Goal: Transaction & Acquisition: Book appointment/travel/reservation

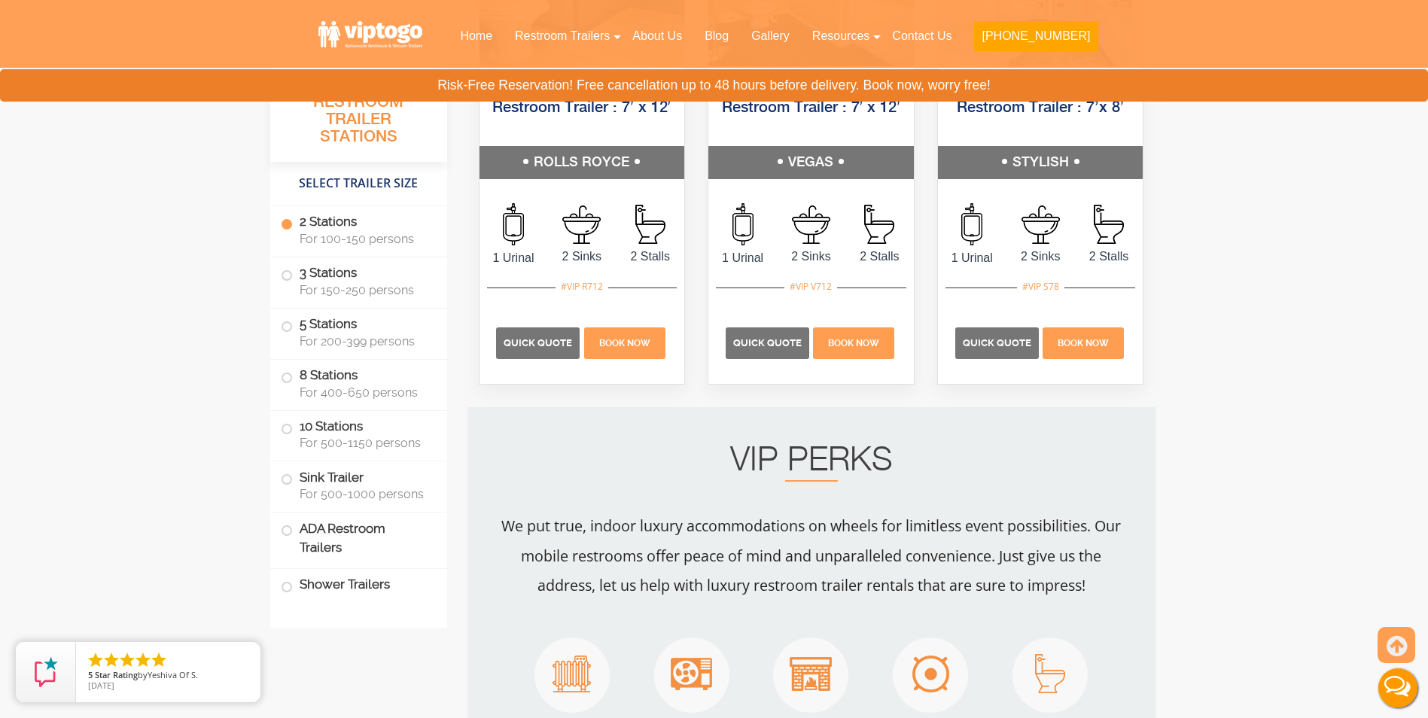
scroll to position [979, 0]
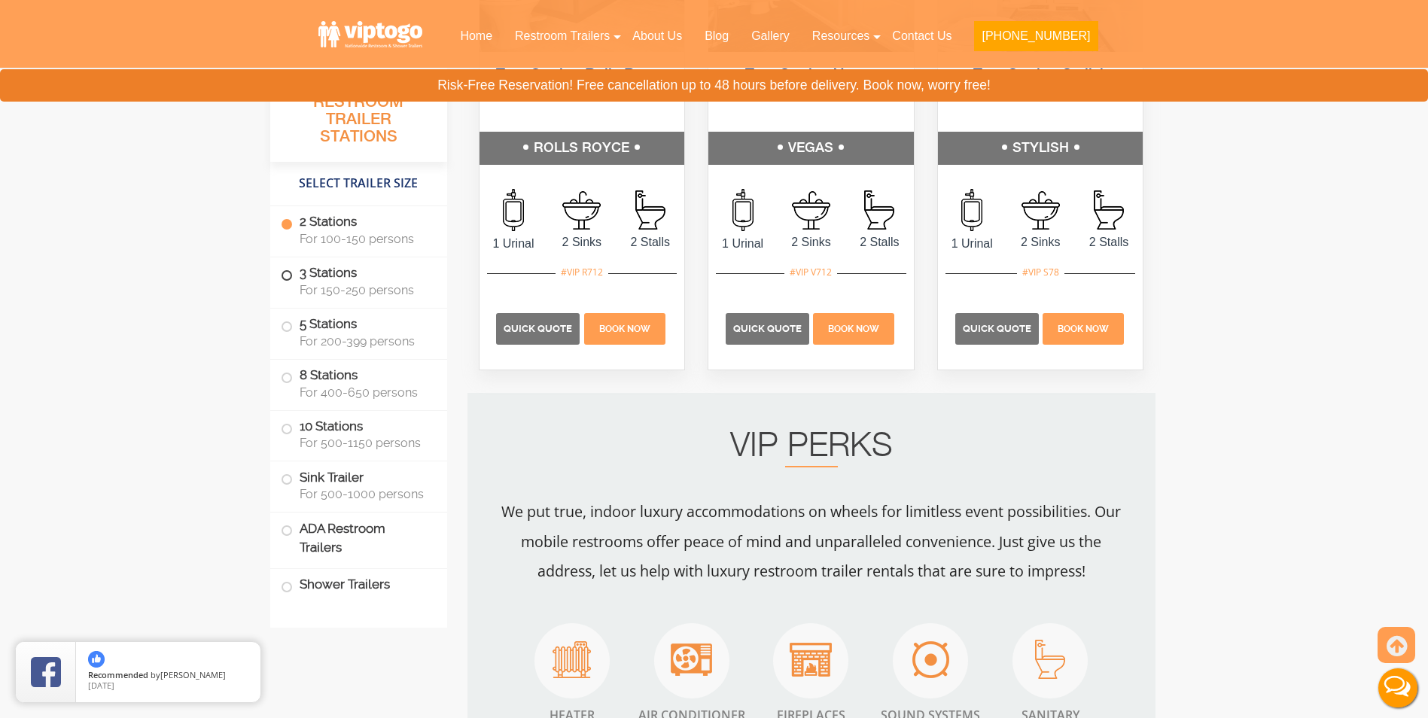
click at [365, 280] on label "3 Stations For 150-250 persons" at bounding box center [359, 280] width 156 height 47
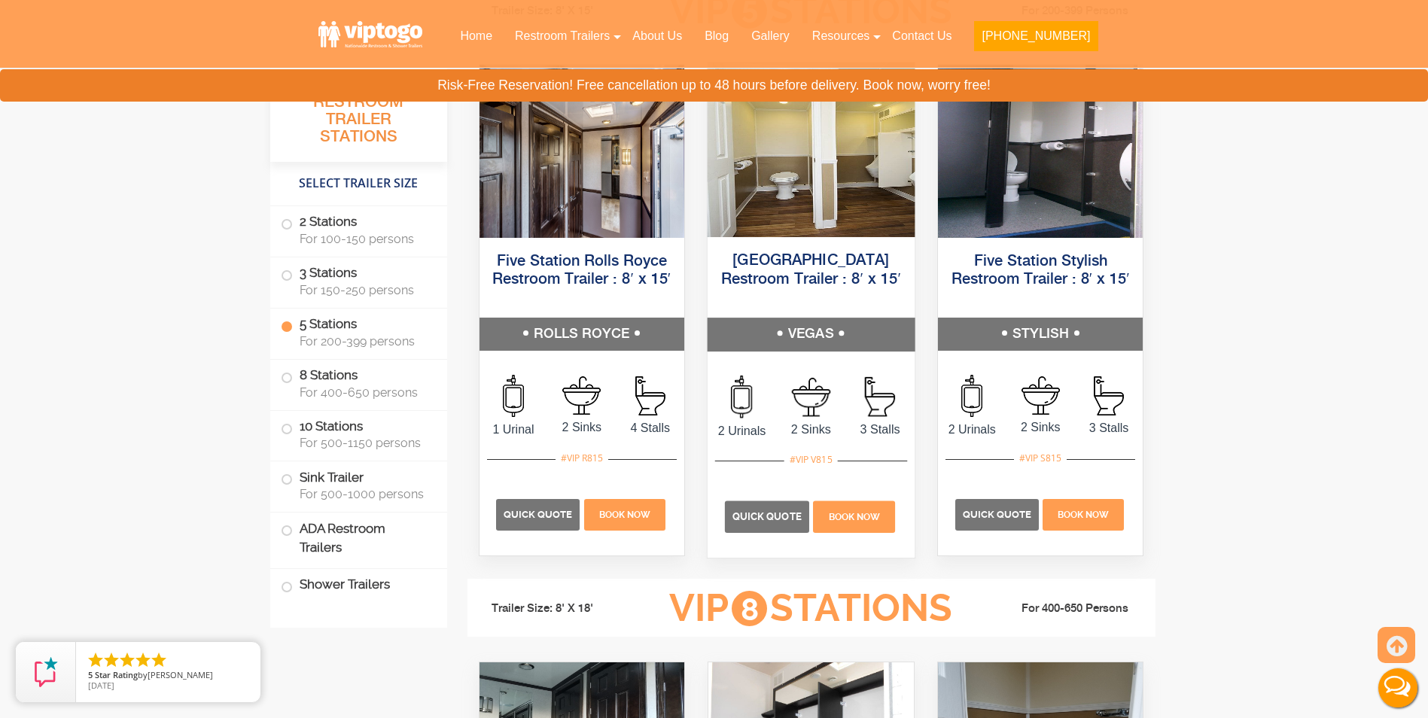
scroll to position [2309, 0]
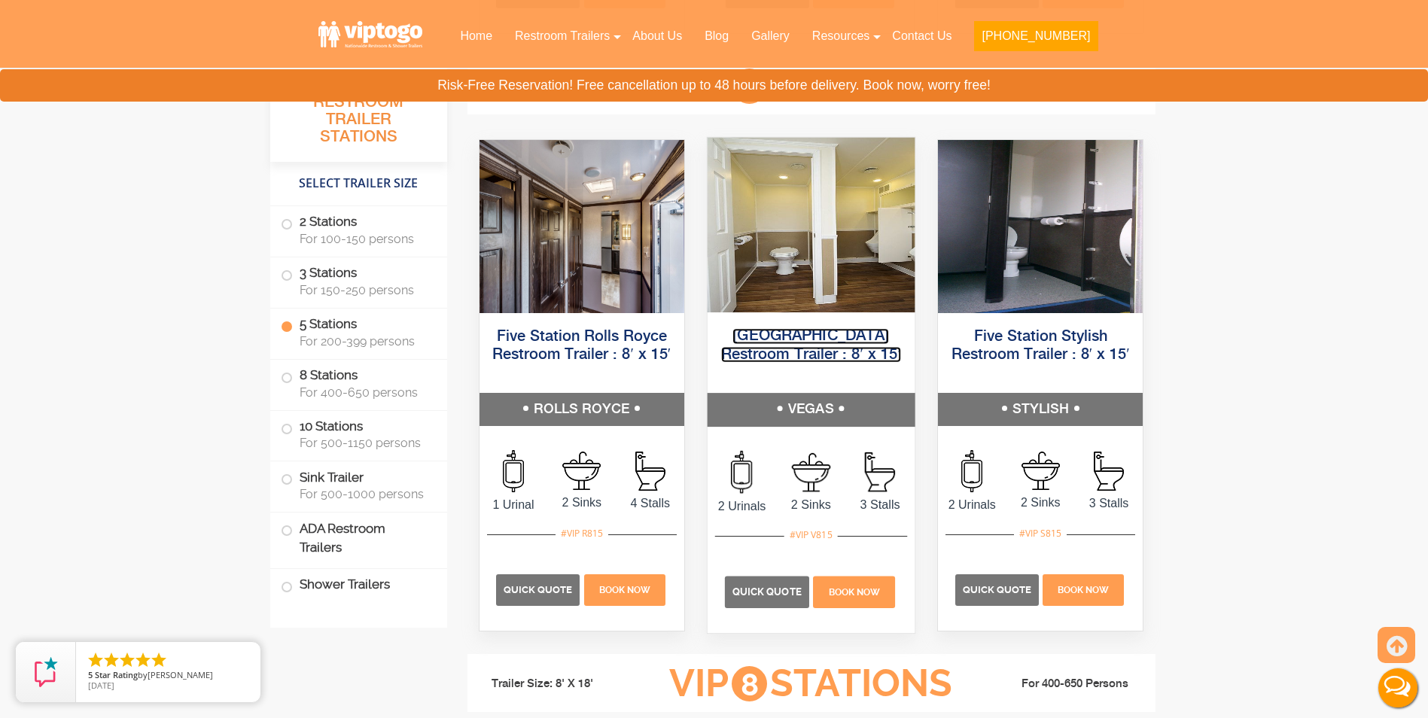
click at [817, 352] on link "[GEOGRAPHIC_DATA] Restroom Trailer : 8′ x 15′" at bounding box center [811, 345] width 180 height 34
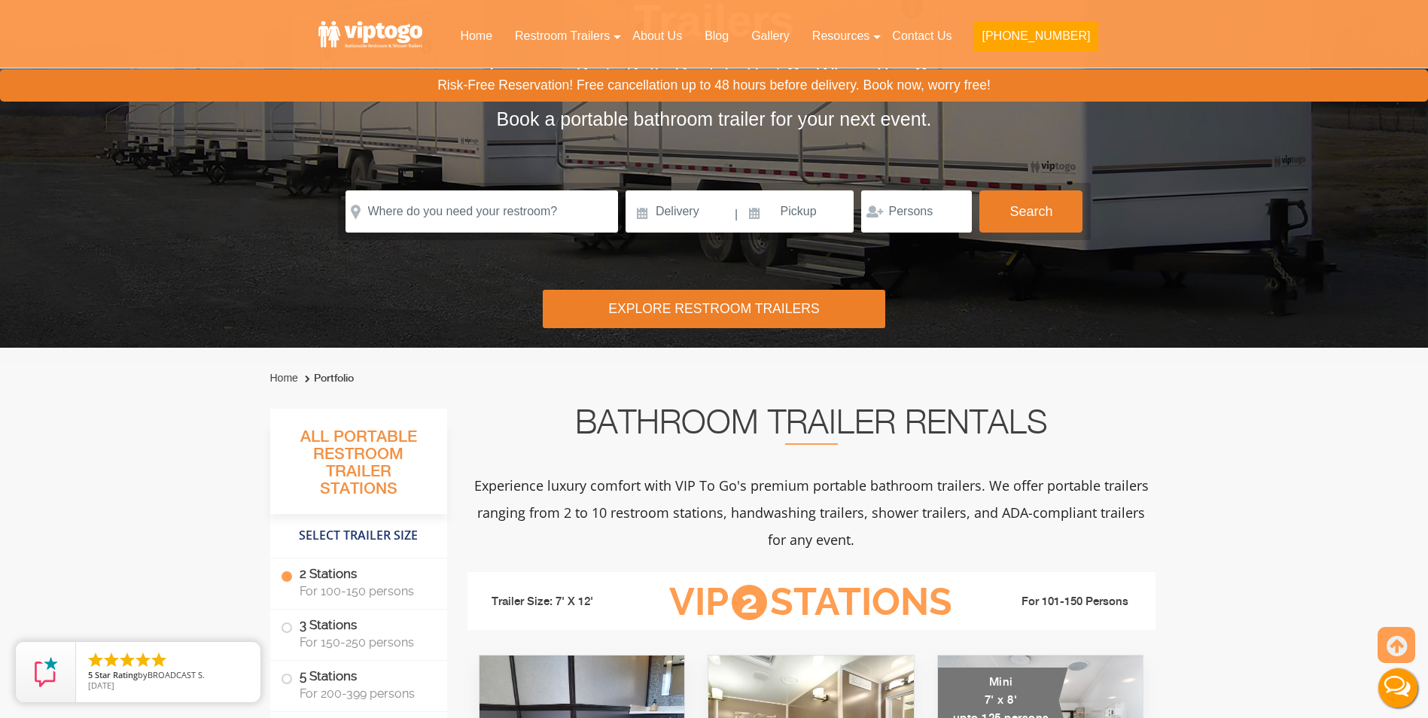
scroll to position [0, 0]
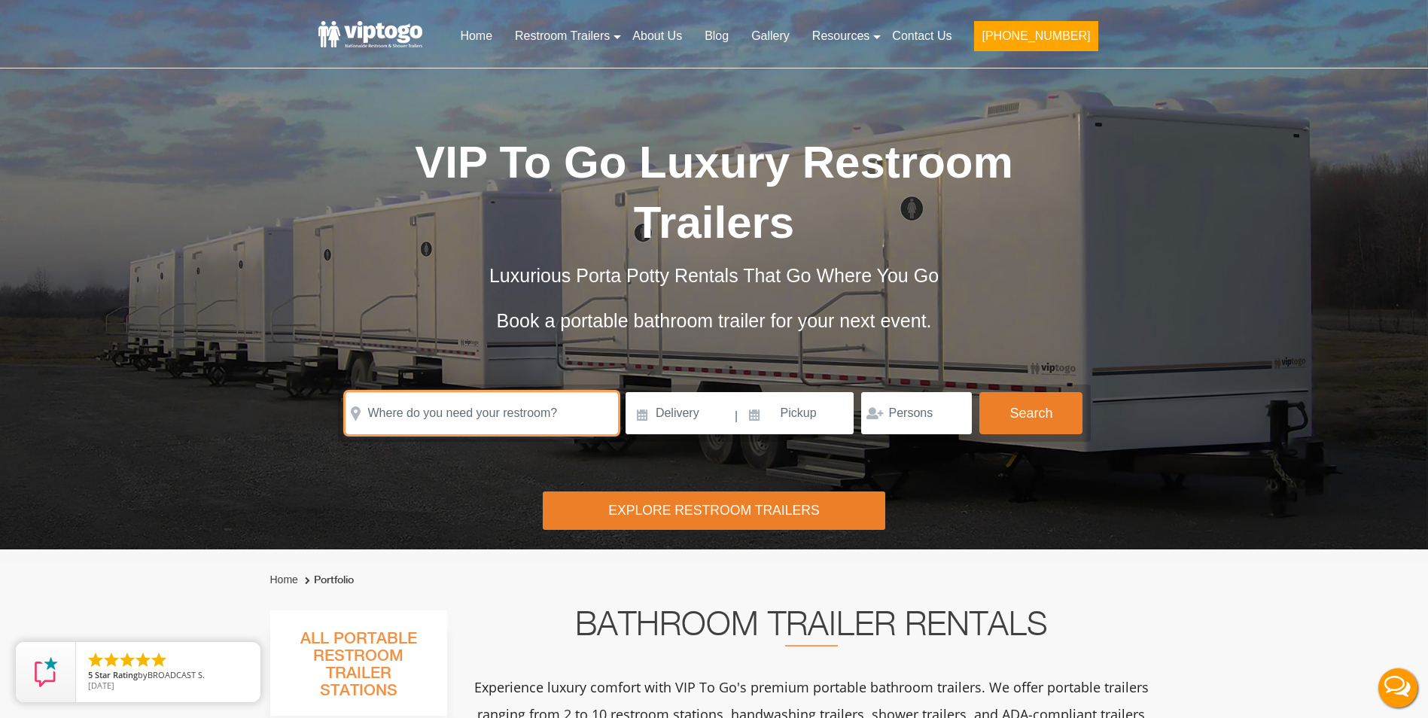
click at [535, 392] on input "text" at bounding box center [482, 413] width 272 height 42
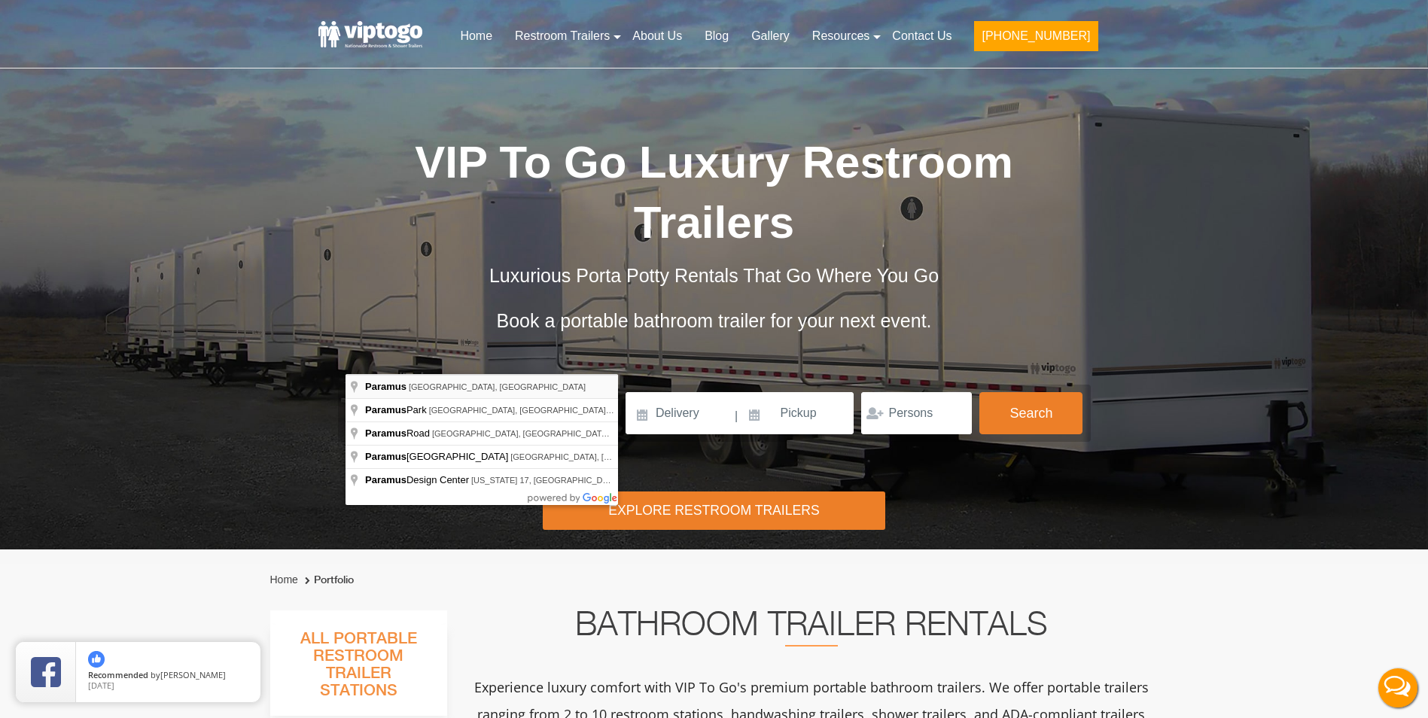
type input "[GEOGRAPHIC_DATA], [GEOGRAPHIC_DATA], [GEOGRAPHIC_DATA]"
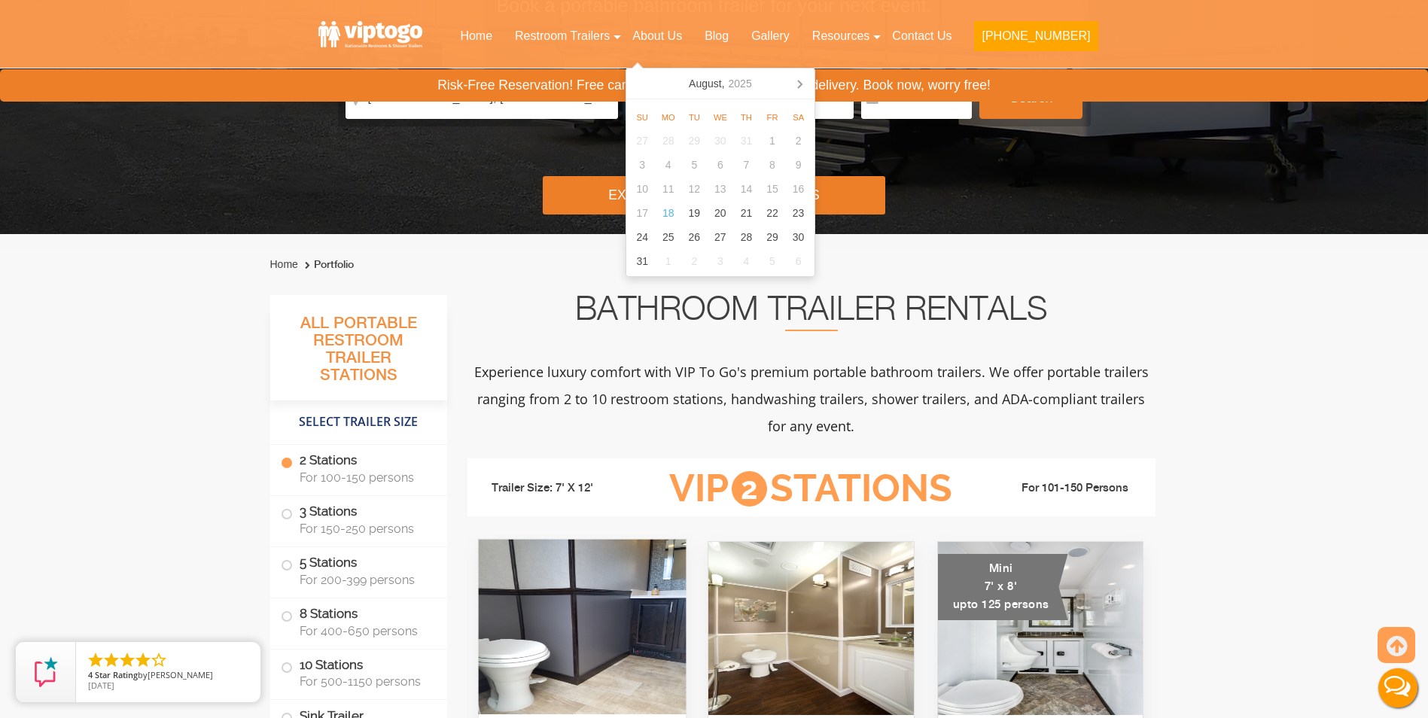
scroll to position [452, 0]
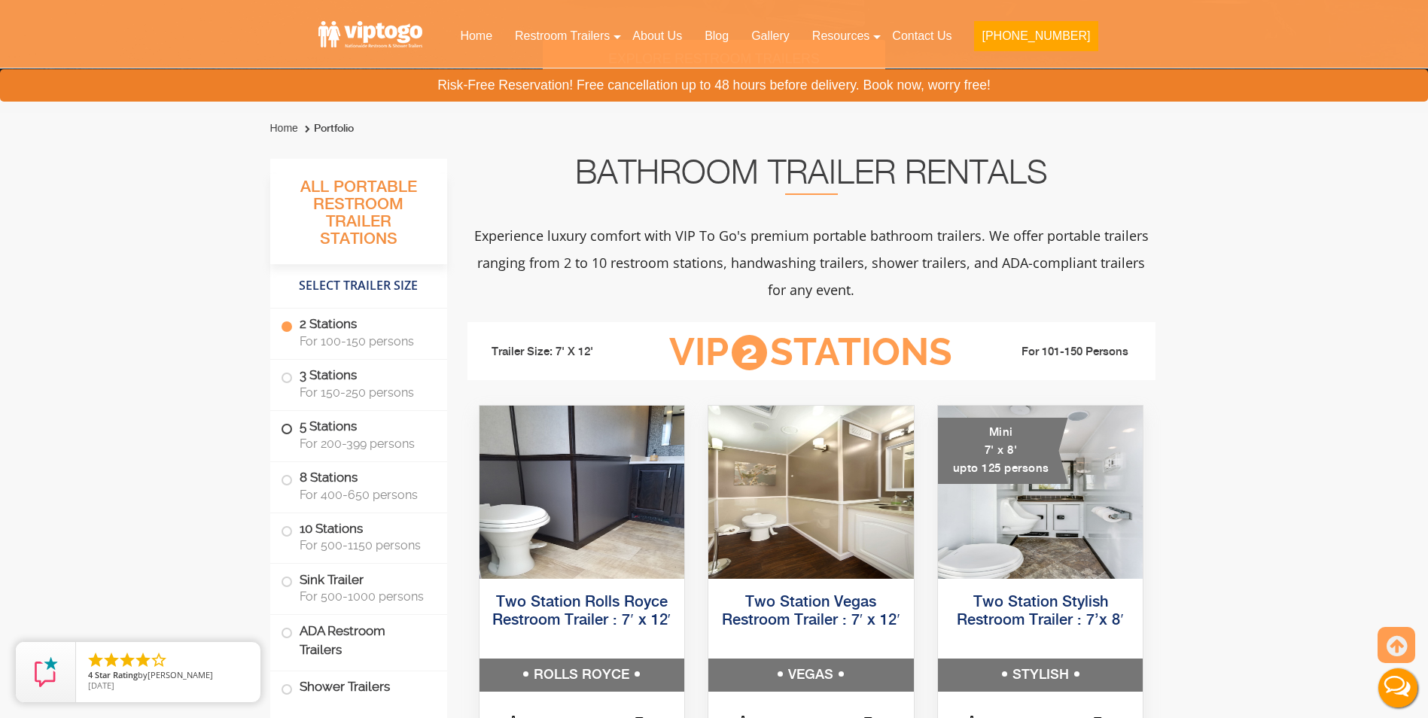
click at [355, 436] on label "5 Stations For 200-399 persons" at bounding box center [359, 434] width 156 height 47
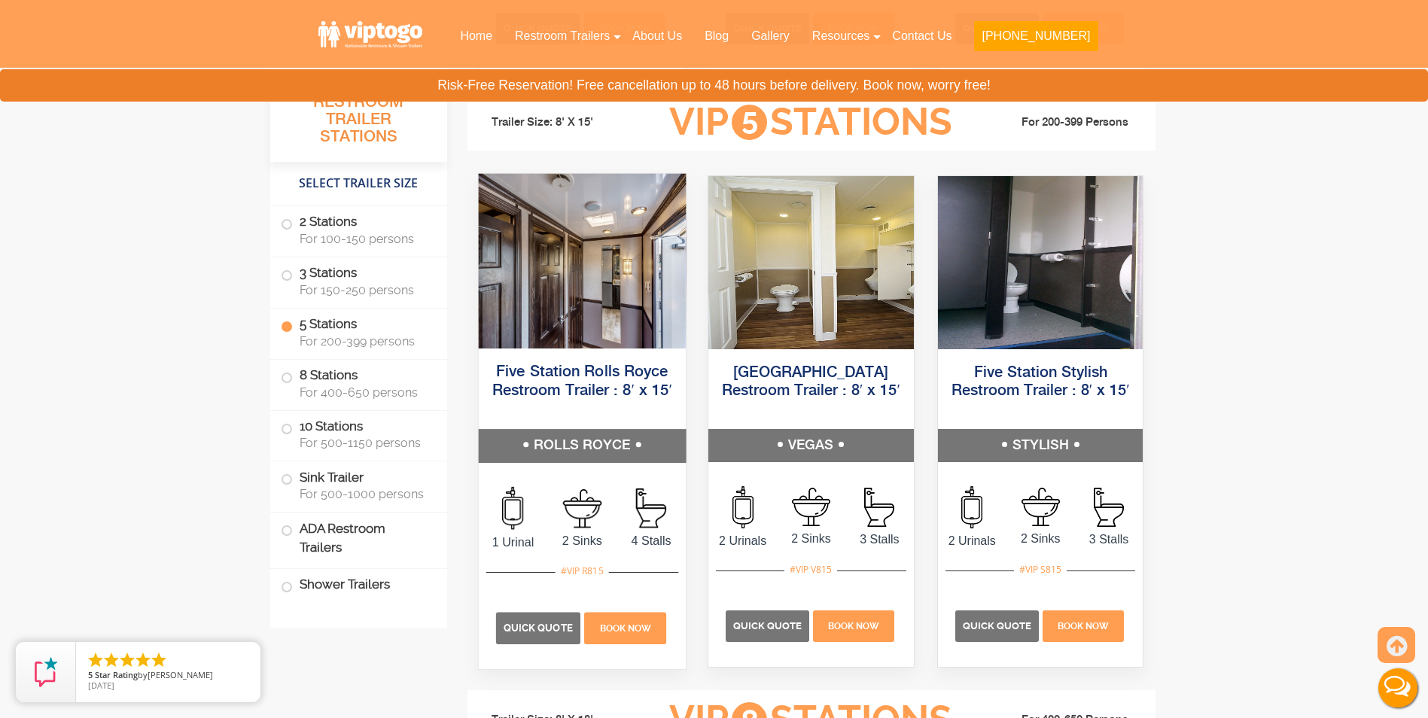
scroll to position [2305, 0]
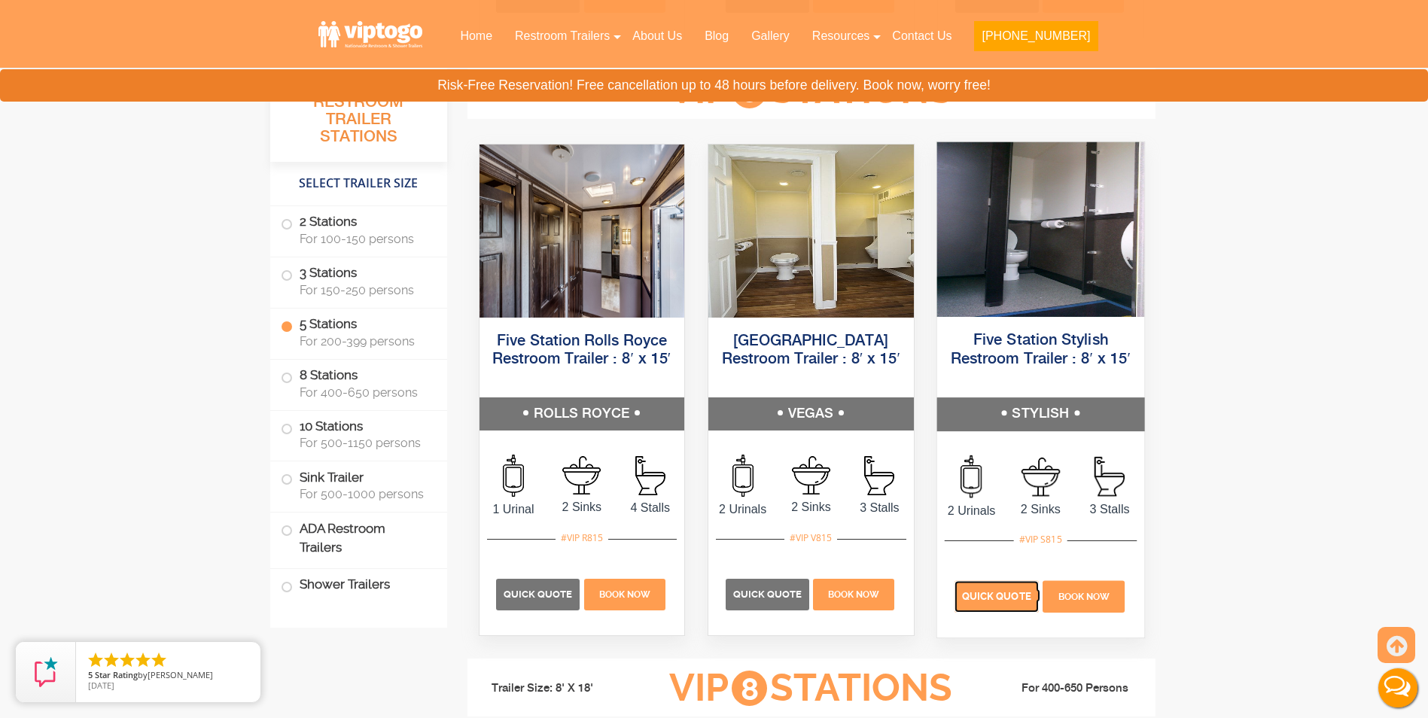
click at [1017, 592] on span "Quick Quote" at bounding box center [996, 595] width 69 height 11
click at [1006, 588] on p "Quick Quote" at bounding box center [996, 596] width 84 height 32
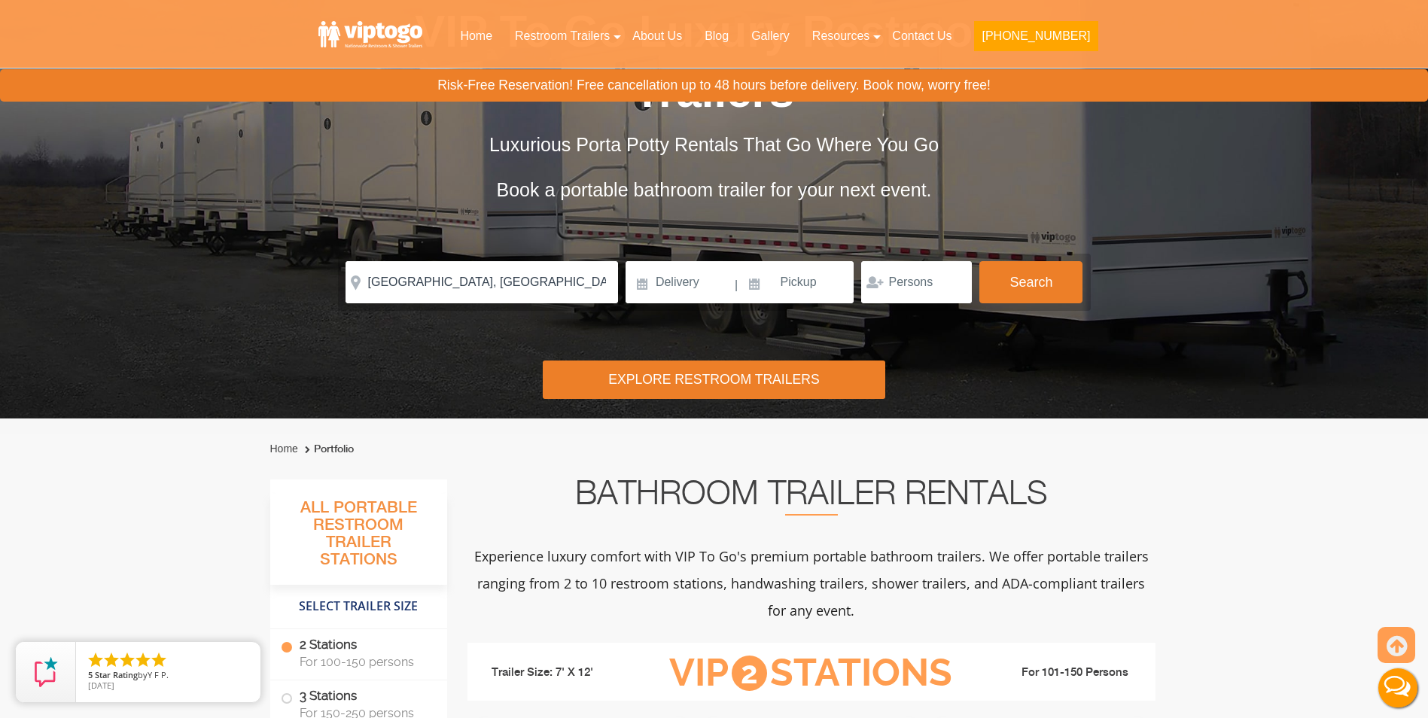
scroll to position [47, 0]
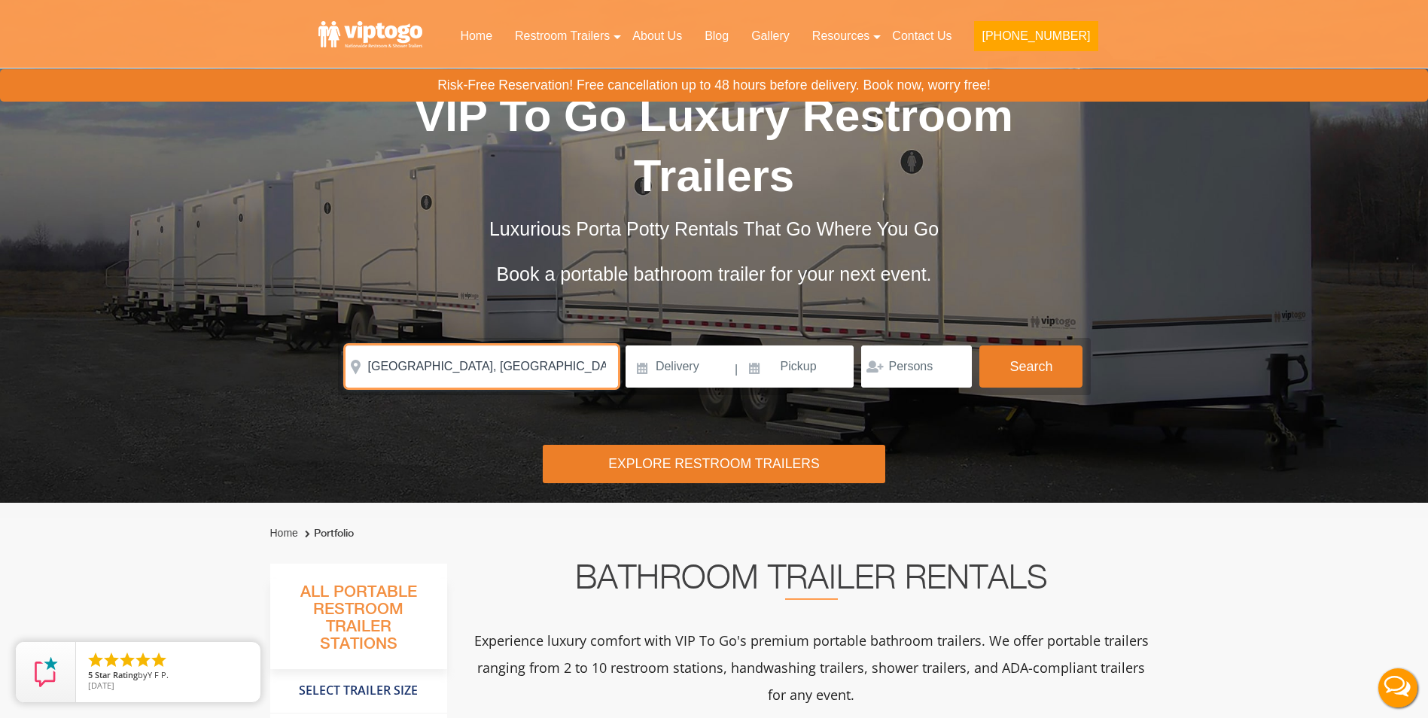
click at [522, 346] on input "[GEOGRAPHIC_DATA], [GEOGRAPHIC_DATA], [GEOGRAPHIC_DATA]" at bounding box center [482, 367] width 272 height 42
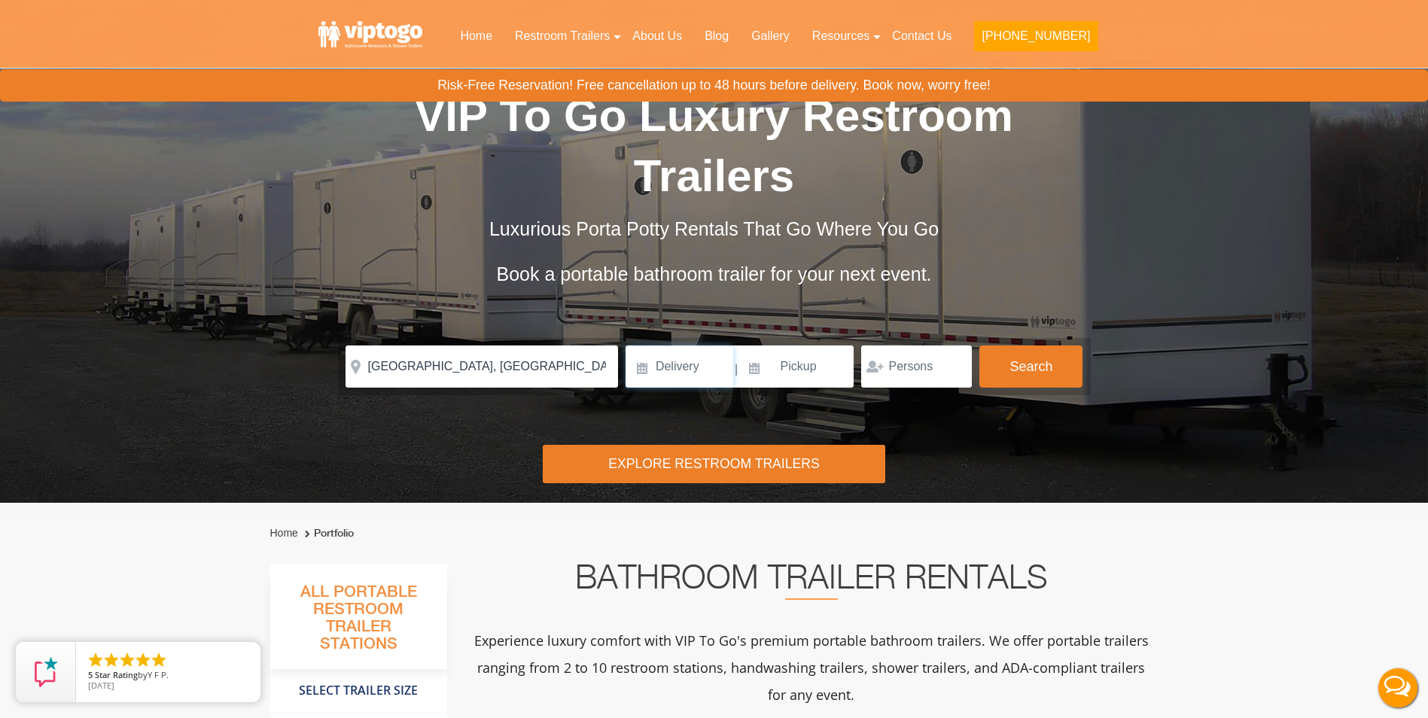
click at [634, 346] on input at bounding box center [680, 367] width 108 height 42
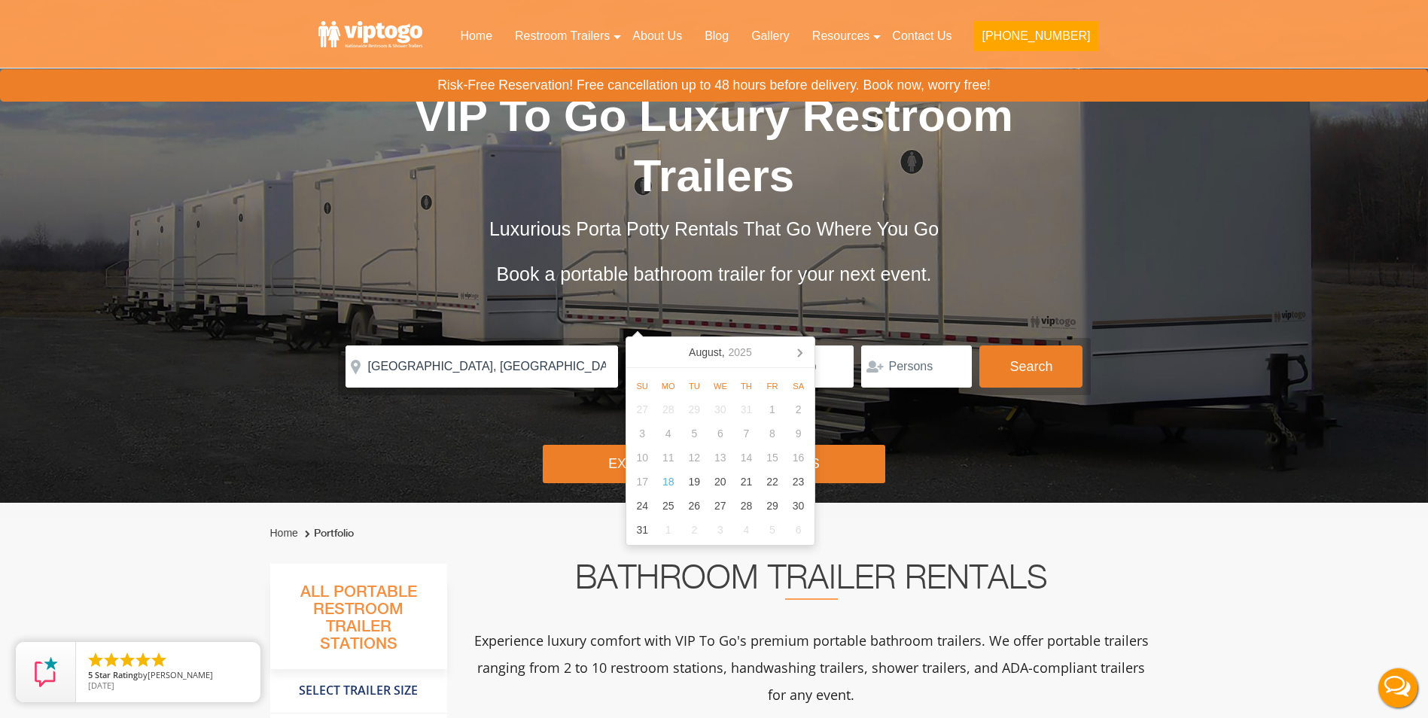
click at [522, 525] on ol "Home Portfolio" at bounding box center [714, 533] width 888 height 31
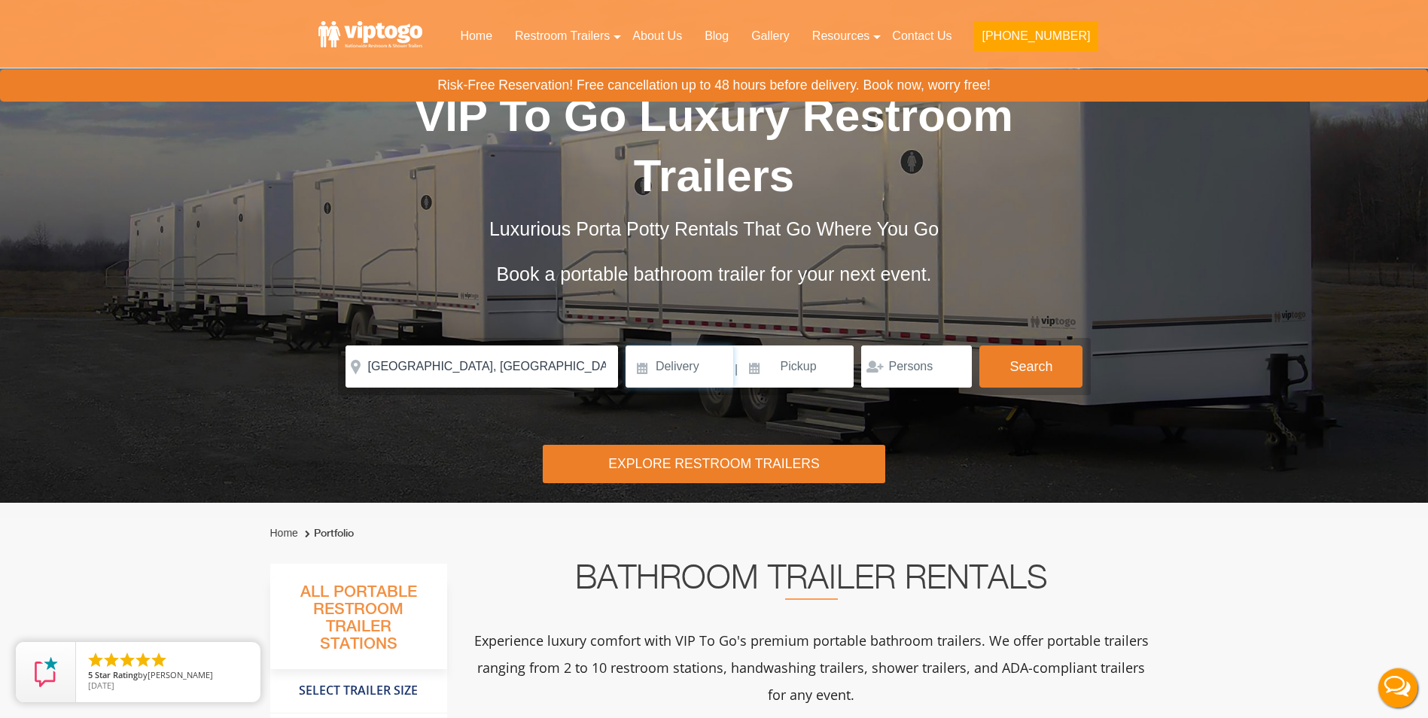
drag, startPoint x: 642, startPoint y: 307, endPoint x: 653, endPoint y: 327, distance: 23.2
click at [642, 346] on input at bounding box center [680, 367] width 108 height 42
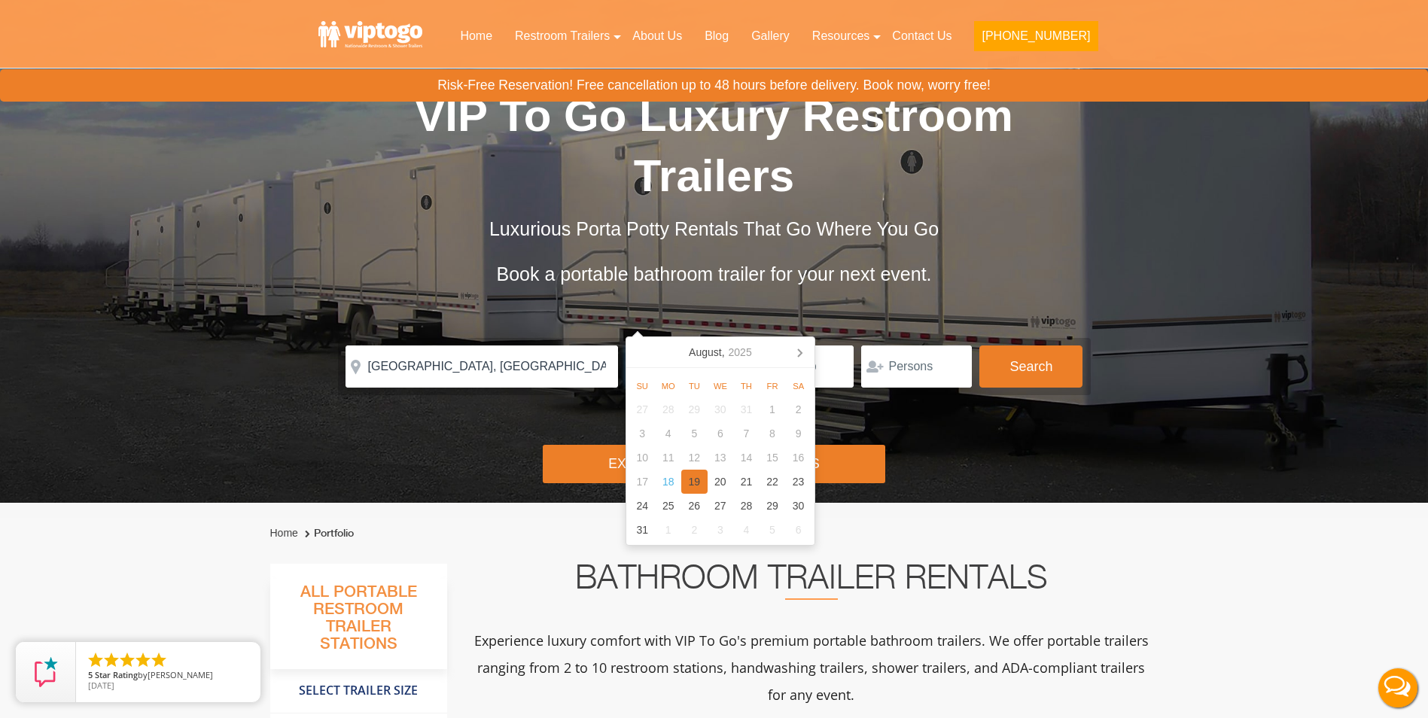
click at [702, 484] on div "19" at bounding box center [694, 482] width 26 height 24
type input "[DATE]"
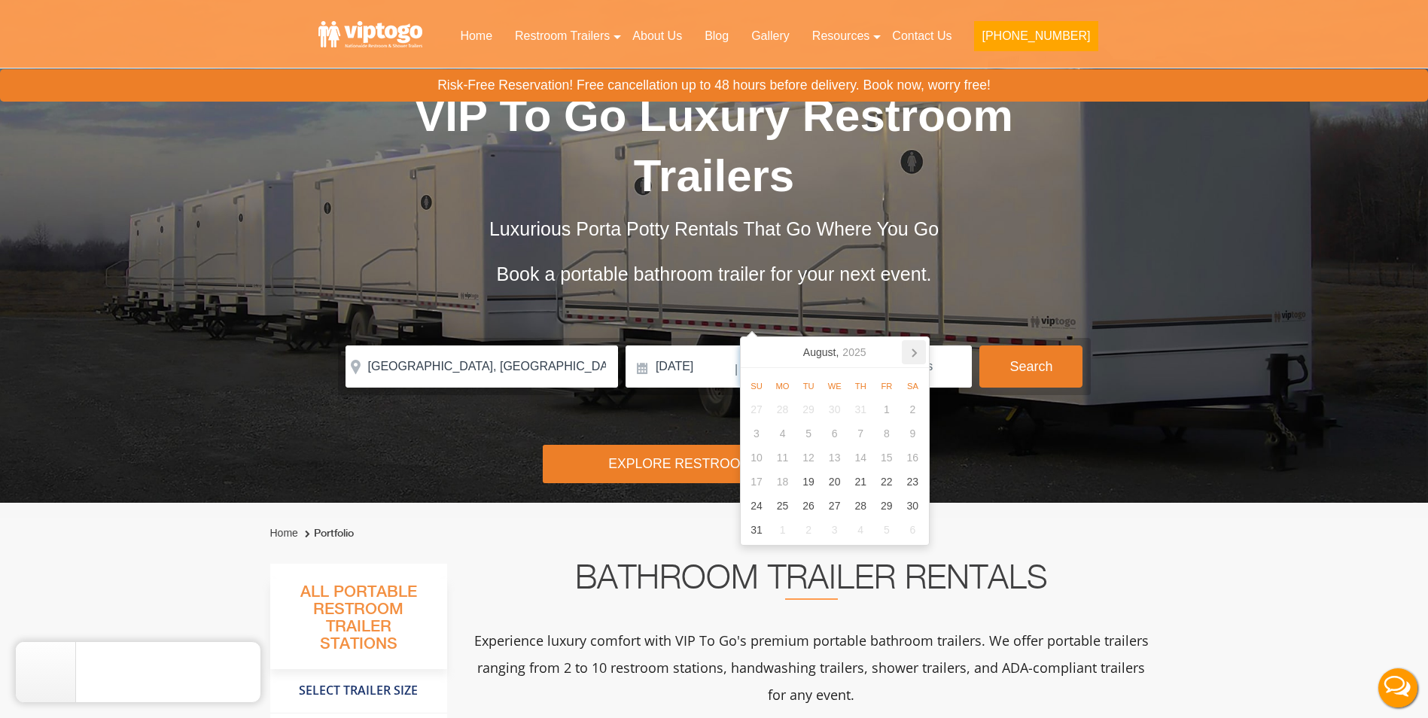
click at [906, 353] on icon at bounding box center [914, 352] width 24 height 24
click at [799, 432] on div "9" at bounding box center [809, 434] width 26 height 24
type input "[DATE]"
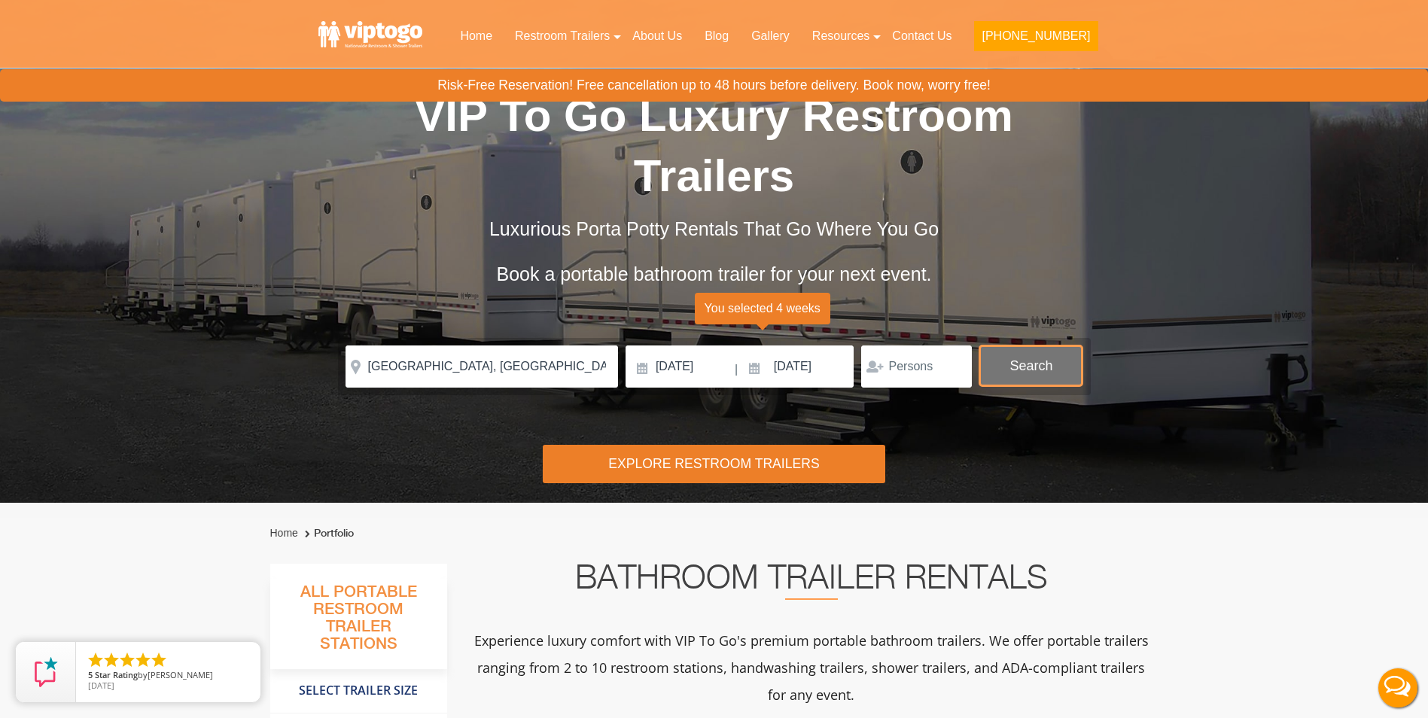
click at [1047, 346] on button "Search" at bounding box center [1030, 366] width 103 height 41
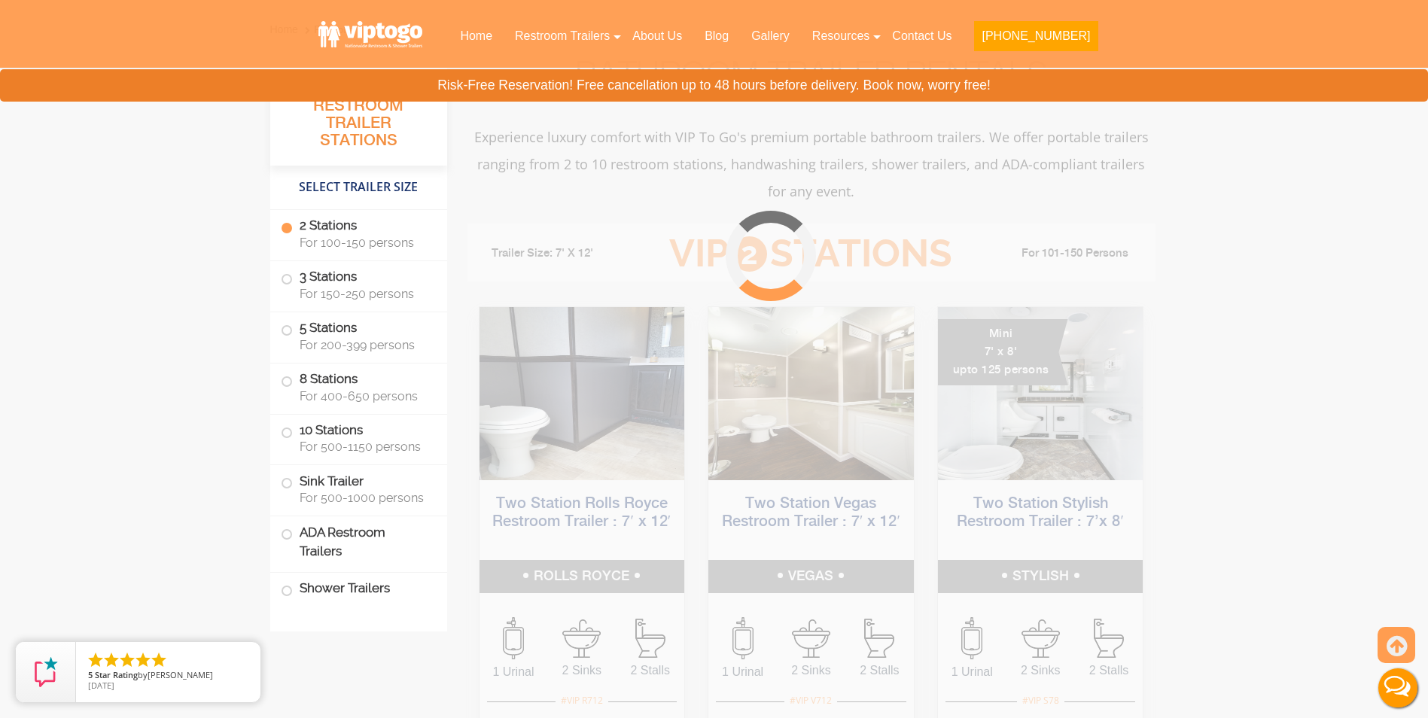
scroll to position [610, 0]
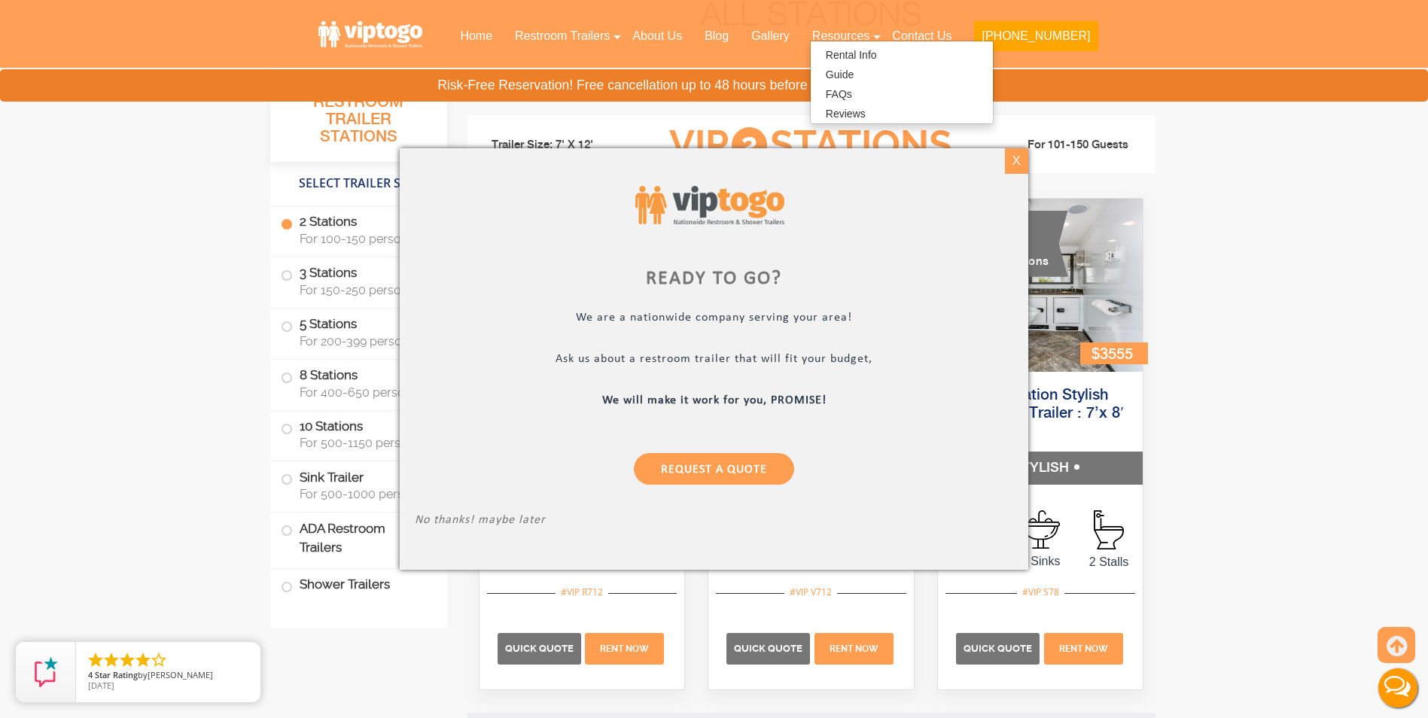
click at [1015, 166] on div "X" at bounding box center [1016, 161] width 23 height 26
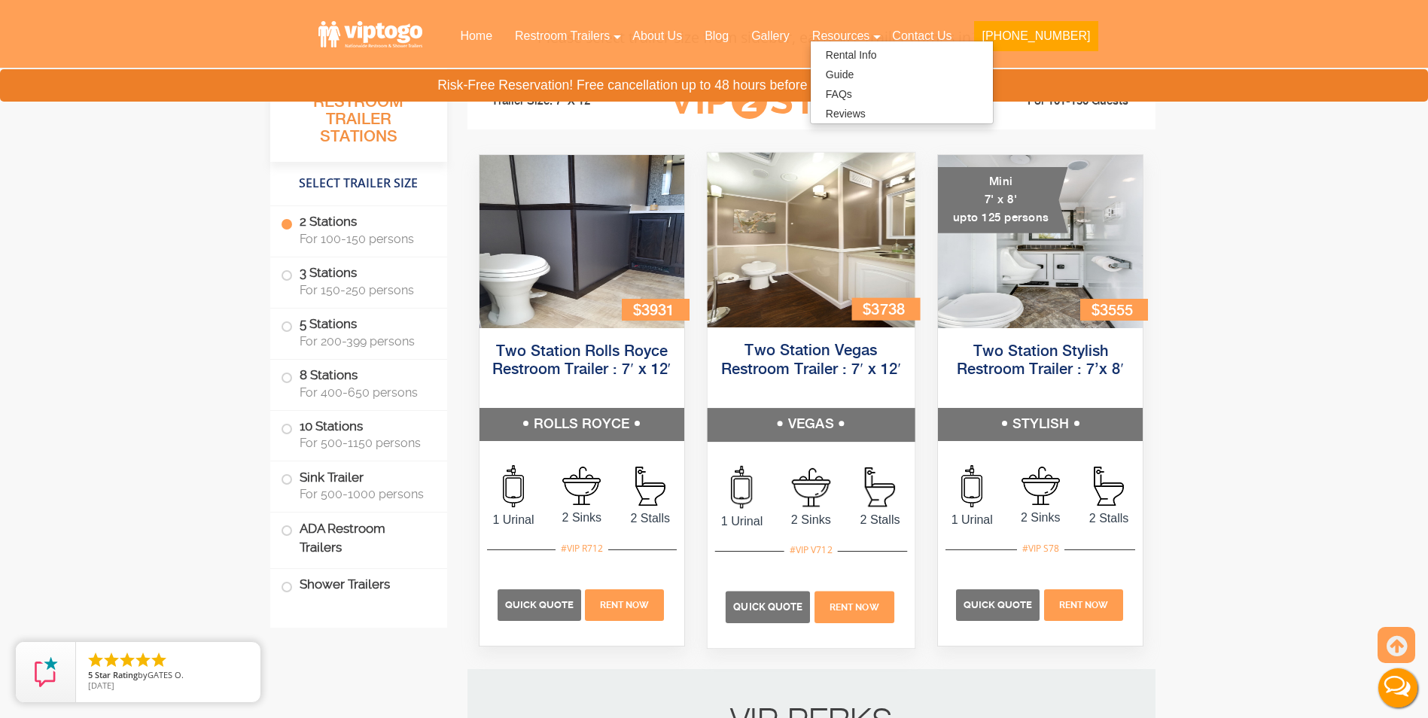
scroll to position [534, 0]
